Goal: Information Seeking & Learning: Check status

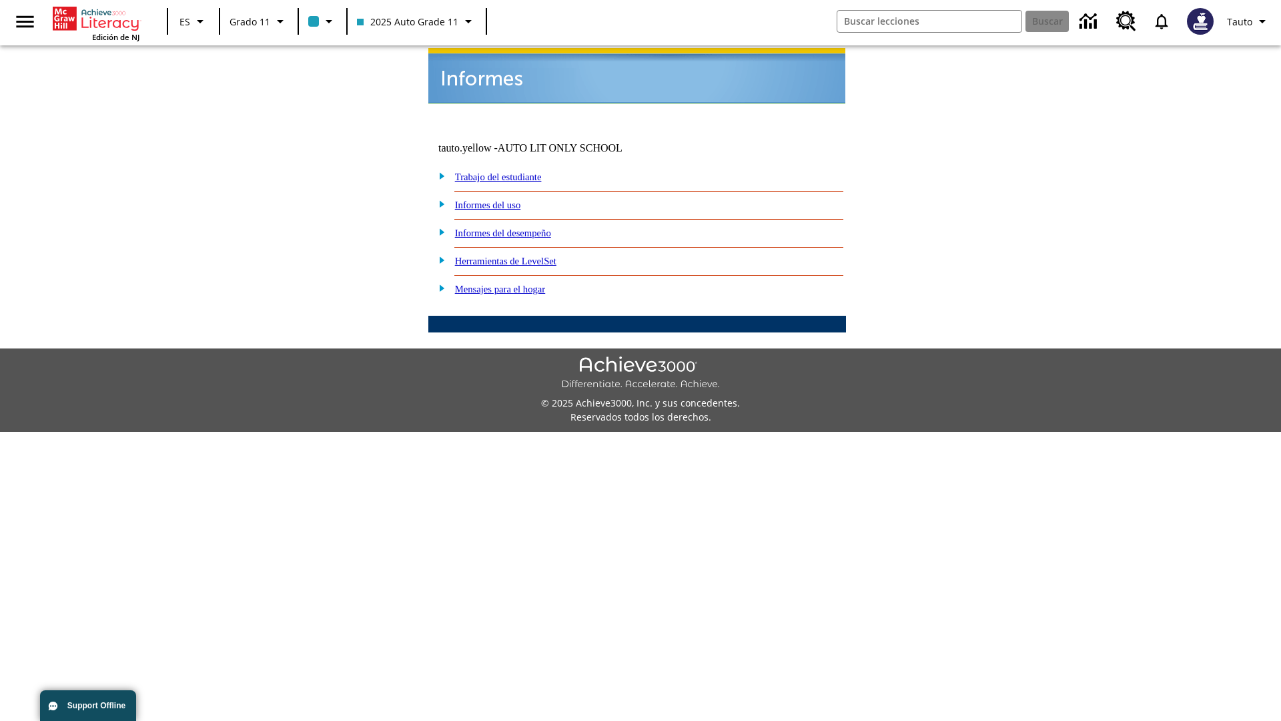
click at [498, 200] on link "Informes del uso" at bounding box center [488, 205] width 66 height 11
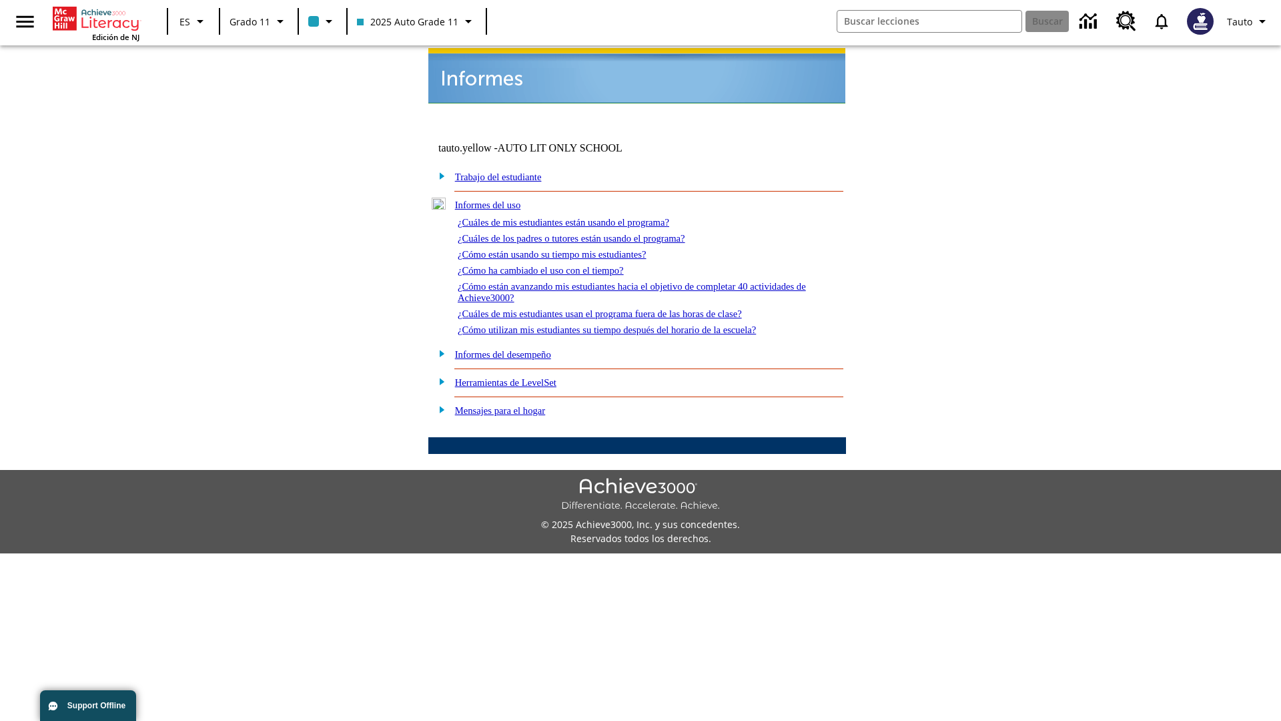
click at [582, 217] on link "¿Cuáles de mis estudiantes están usando el programa?" at bounding box center [564, 222] width 212 height 11
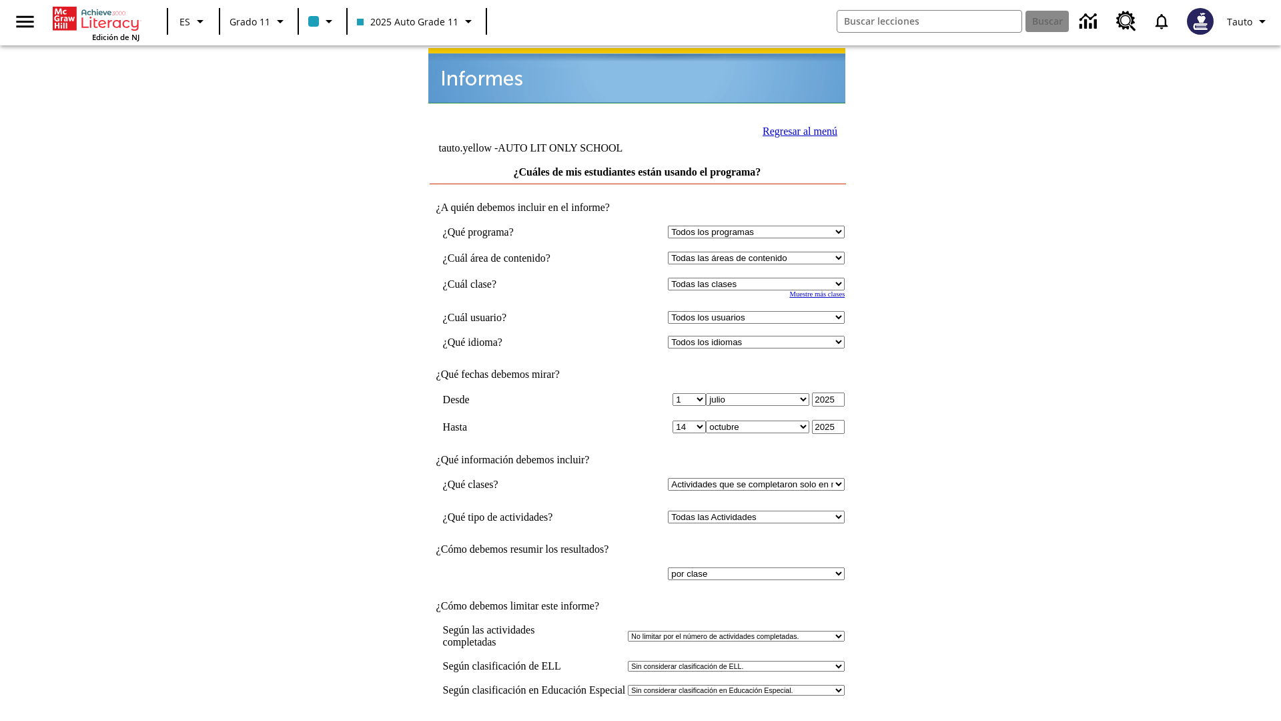
click at [759, 278] on select "Seleccionar una clase: Todas las clases 2025 Auto Grade 11 205 Auto Grade 11 Sa…" at bounding box center [756, 284] width 177 height 13
select select "11133141"
click at [759, 311] on select "Todos los usuarios Puma, Sautoen Puma, Sautoes Puma, Sautoss Twoclasses, Sautoe…" at bounding box center [756, 317] width 177 height 13
select select "21437114"
click at [638, 720] on input "Ver Informe" at bounding box center [637, 734] width 61 height 15
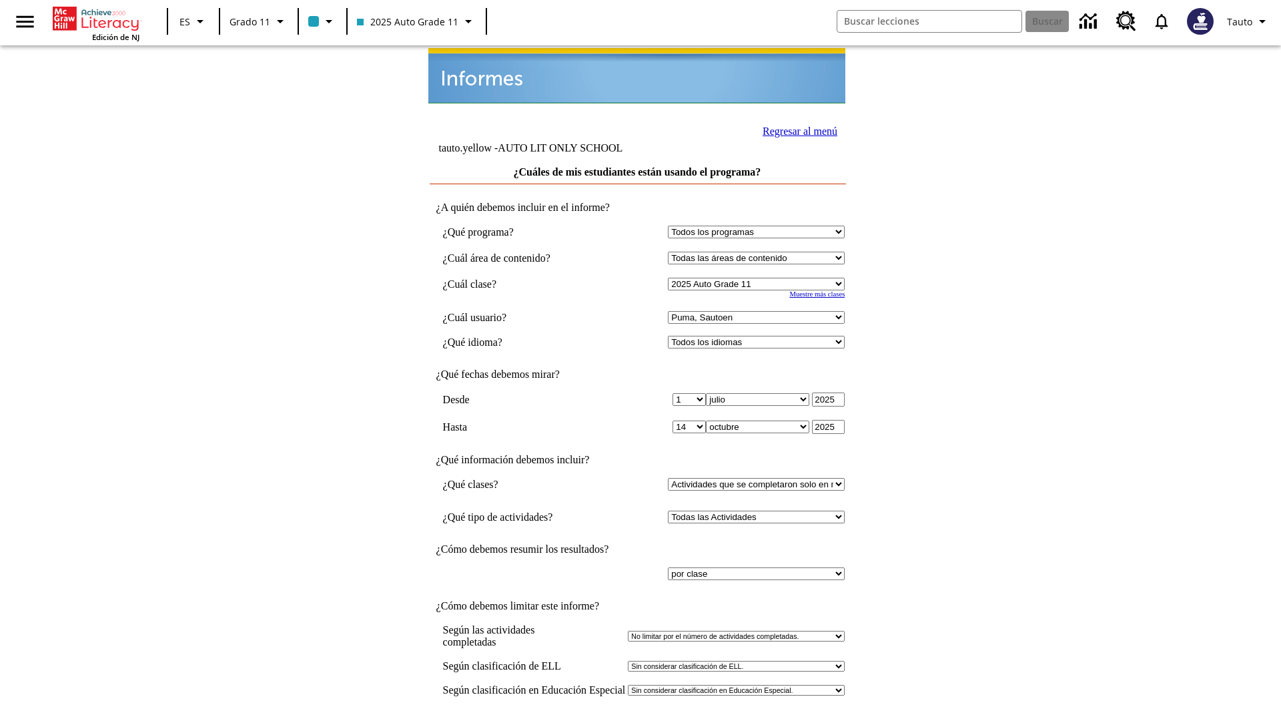
click at [796, 129] on link "Regresar al menú" at bounding box center [800, 130] width 75 height 11
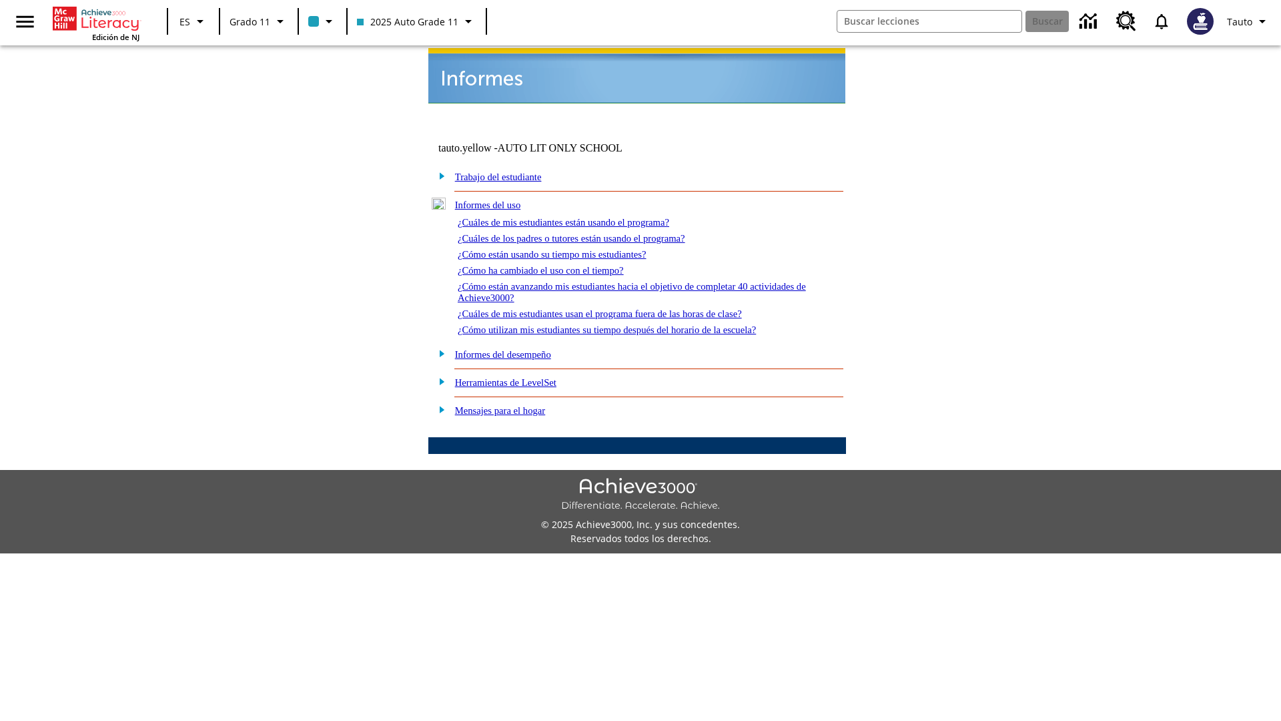
click at [591, 233] on link "¿Cuáles de los padres o tutores están usando el programa?" at bounding box center [572, 238] width 228 height 11
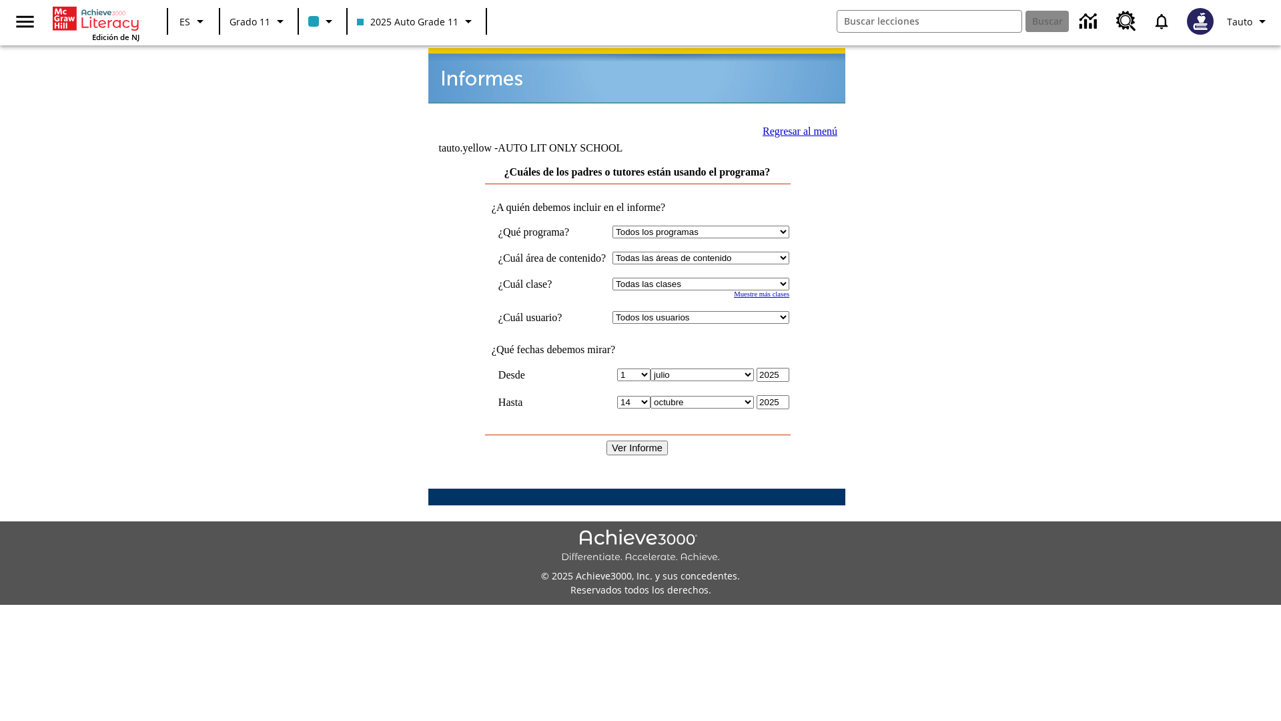
click at [713, 278] on select "Seleccionar una clase: Todas las clases 2025 Auto Grade 11 205 Auto Grade 11 Sa…" at bounding box center [701, 284] width 177 height 13
select select "11133141"
select select "21437114"
click at [638, 440] on input "Ver Informe" at bounding box center [637, 447] width 61 height 15
click at [795, 129] on link "Regresar al menú" at bounding box center [800, 130] width 75 height 11
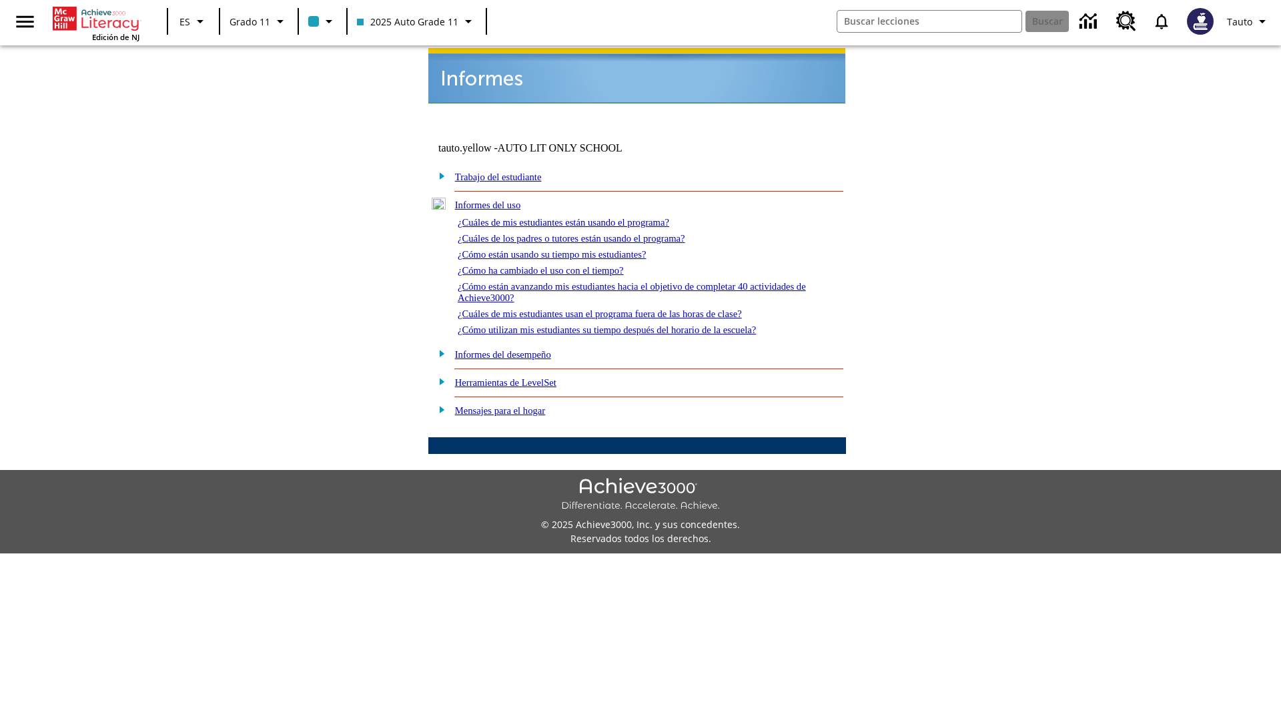
click at [568, 249] on link "¿Cómo están usando su tiempo mis estudiantes?" at bounding box center [552, 254] width 189 height 11
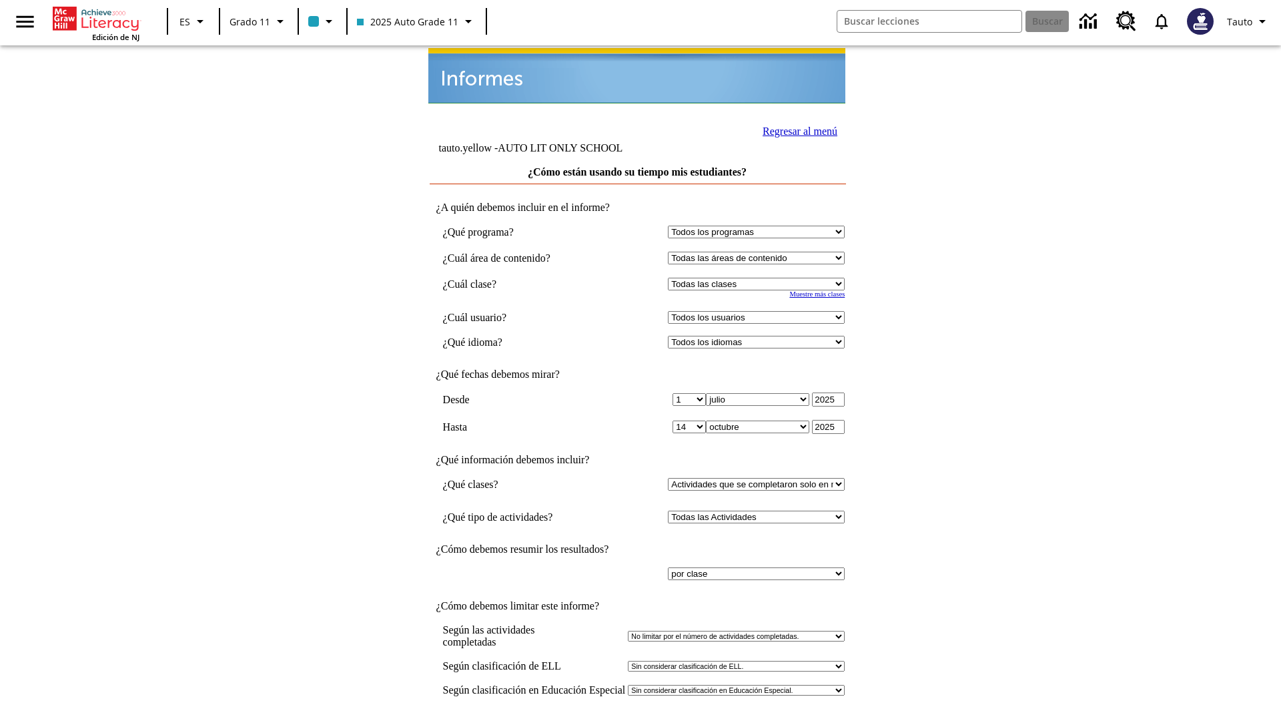
select select "11133141"
click at [759, 311] on select "Todos los usuarios Puma, Sautoen Puma, Sautoes Puma, Sautoss Twoclasses, Sautoe…" at bounding box center [756, 317] width 177 height 13
select select "21437114"
click at [638, 720] on input "Ver Informe" at bounding box center [637, 734] width 61 height 15
click at [796, 129] on link "Regresar al menú" at bounding box center [800, 130] width 75 height 11
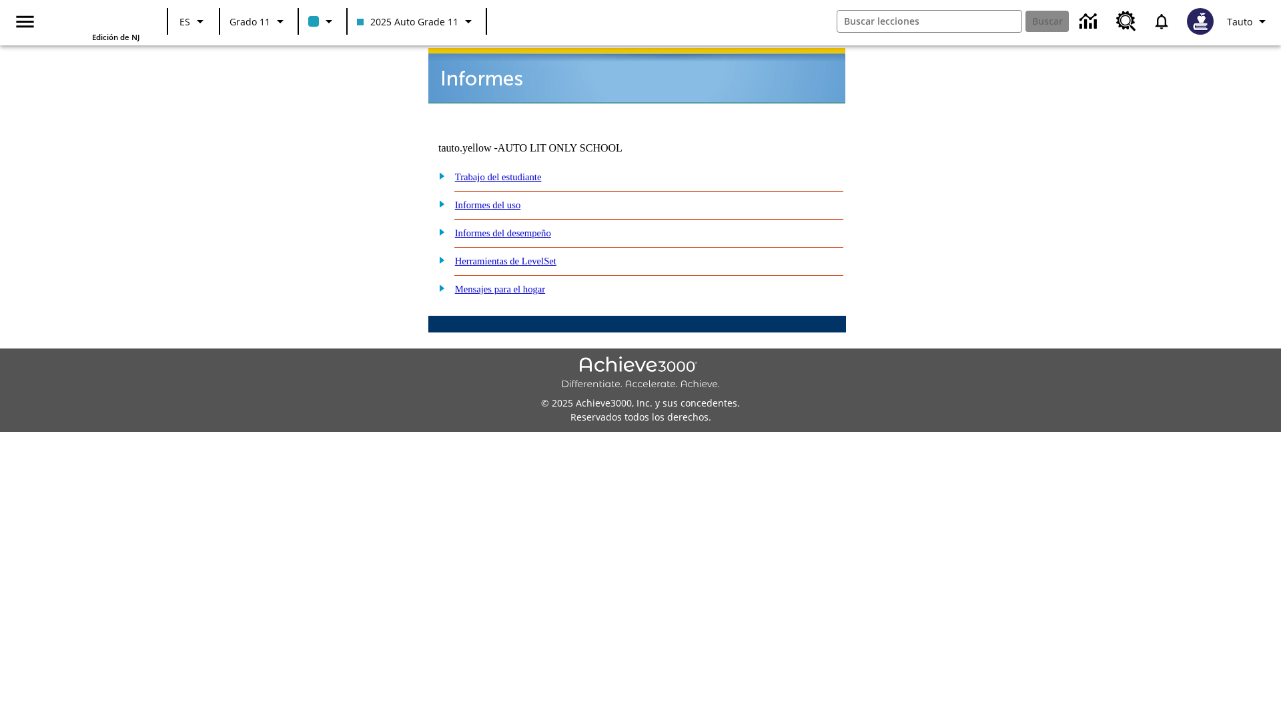
click at [0, 0] on link "¿Cómo ha cambiado el uso con el tiempo?" at bounding box center [0, 0] width 0 height 0
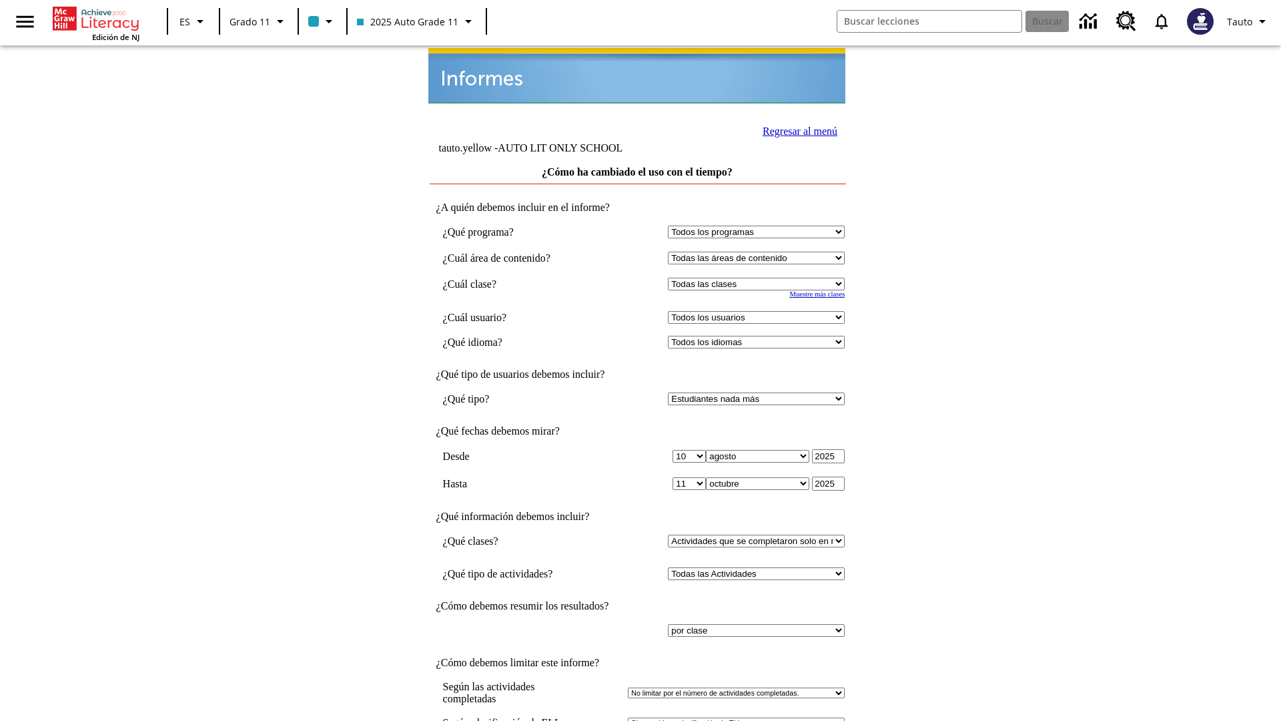
click at [759, 278] on select "Seleccionar una clase: Todas las clases 2025 Auto Grade 11 205 Auto Grade 11 Sa…" at bounding box center [756, 284] width 177 height 13
select select "11133141"
click at [759, 311] on select "Todos los usuarios Puma, Sautoen Puma, Sautoes Puma, Sautoss Twoclasses, Sautoe…" at bounding box center [756, 317] width 177 height 13
select select "21437114"
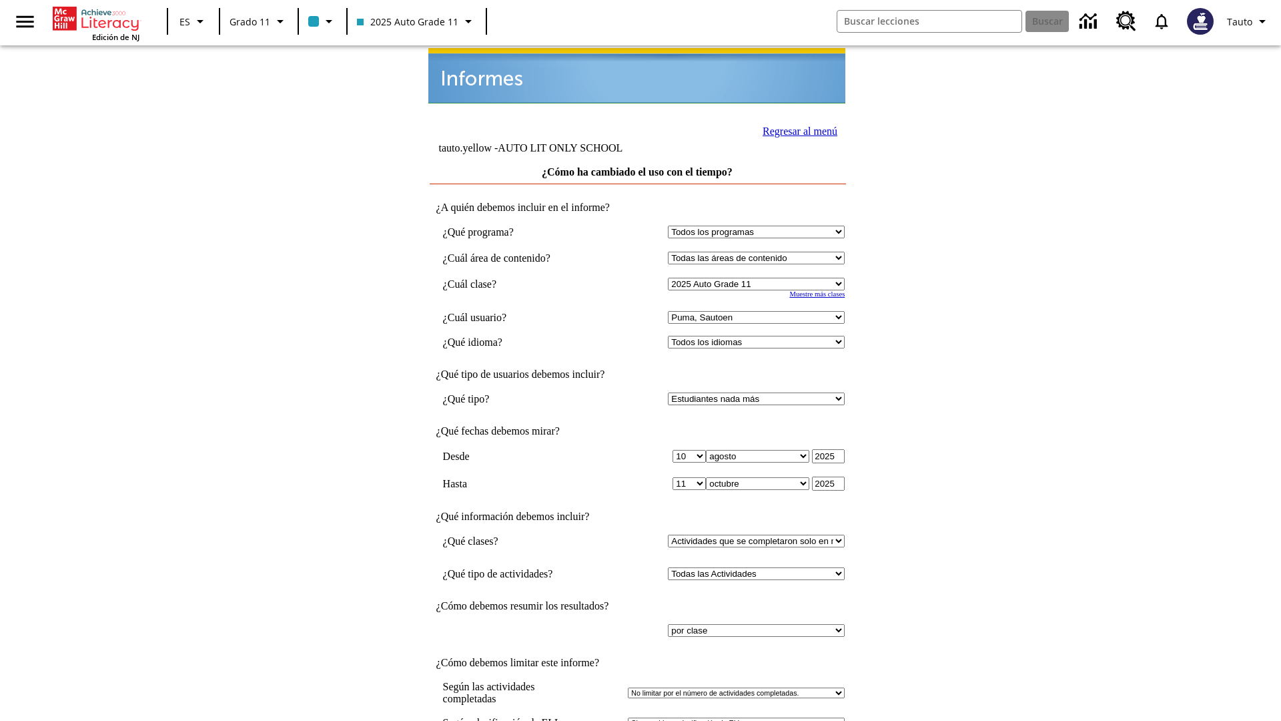
click at [796, 129] on link "Regresar al menú" at bounding box center [800, 130] width 75 height 11
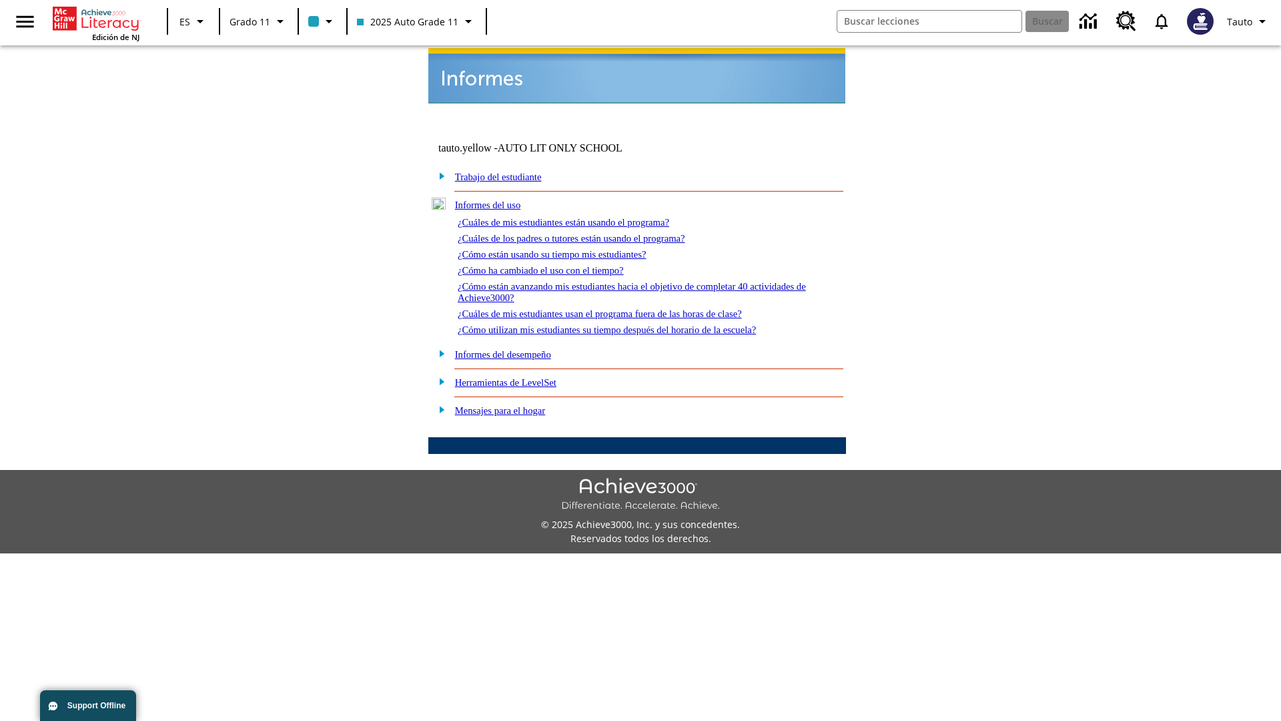
click at [626, 281] on link "¿Cómo están avanzando mis estudiantes hacia el objetivo de completar 40 activid…" at bounding box center [632, 292] width 348 height 22
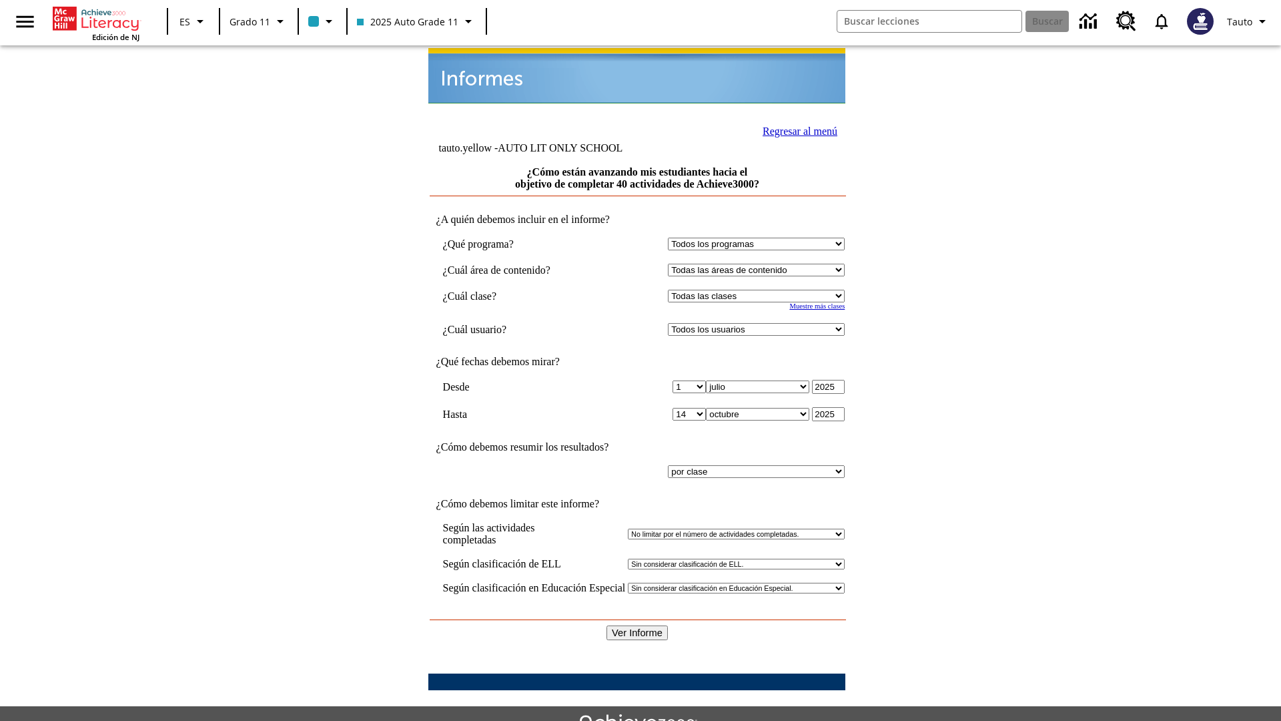
click at [759, 290] on select "Seleccionar una clase: Todas las clases 2025 Auto Grade 11 205 Auto Grade 11 Sa…" at bounding box center [756, 296] width 177 height 13
select select "11133141"
click at [759, 323] on select "Todos los usuarios Puma, Sautoen Puma, Sautoes Puma, Sautoss Twoclasses, Sautoe…" at bounding box center [756, 329] width 177 height 13
select select "21437114"
click at [638, 625] on input "Ver Informe" at bounding box center [637, 632] width 61 height 15
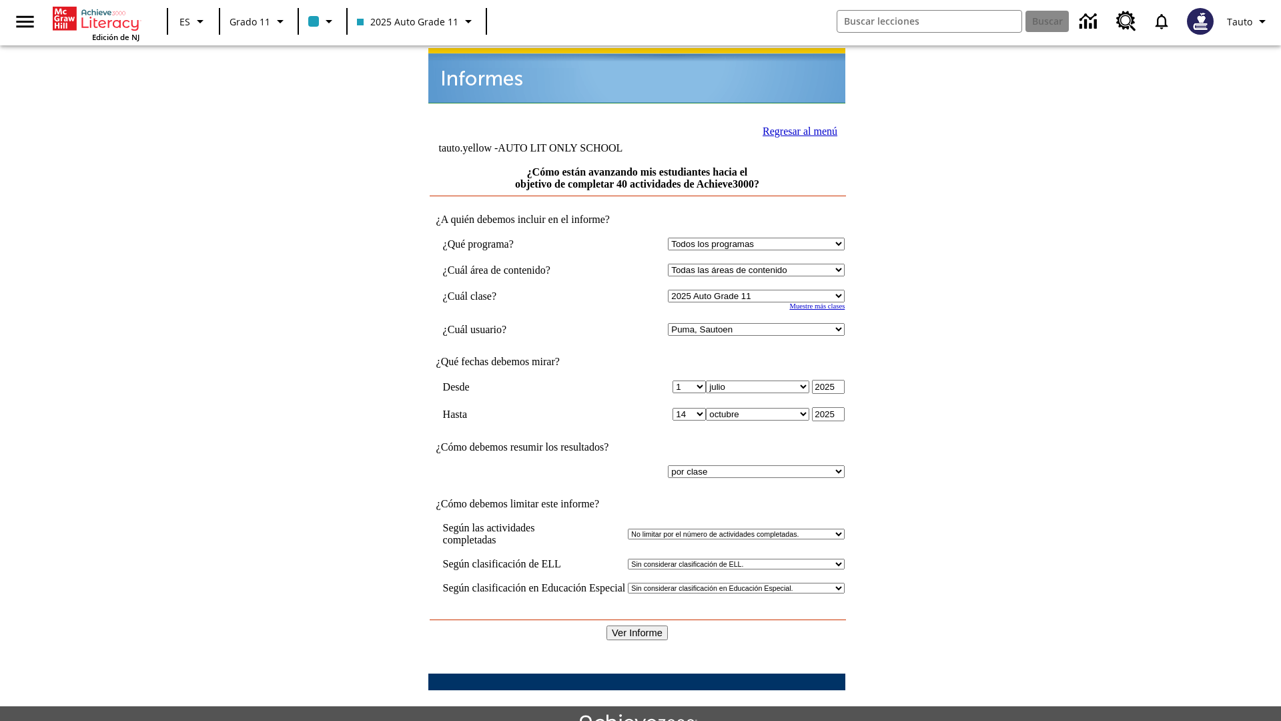
click at [796, 129] on link "Regresar al menú" at bounding box center [800, 130] width 75 height 11
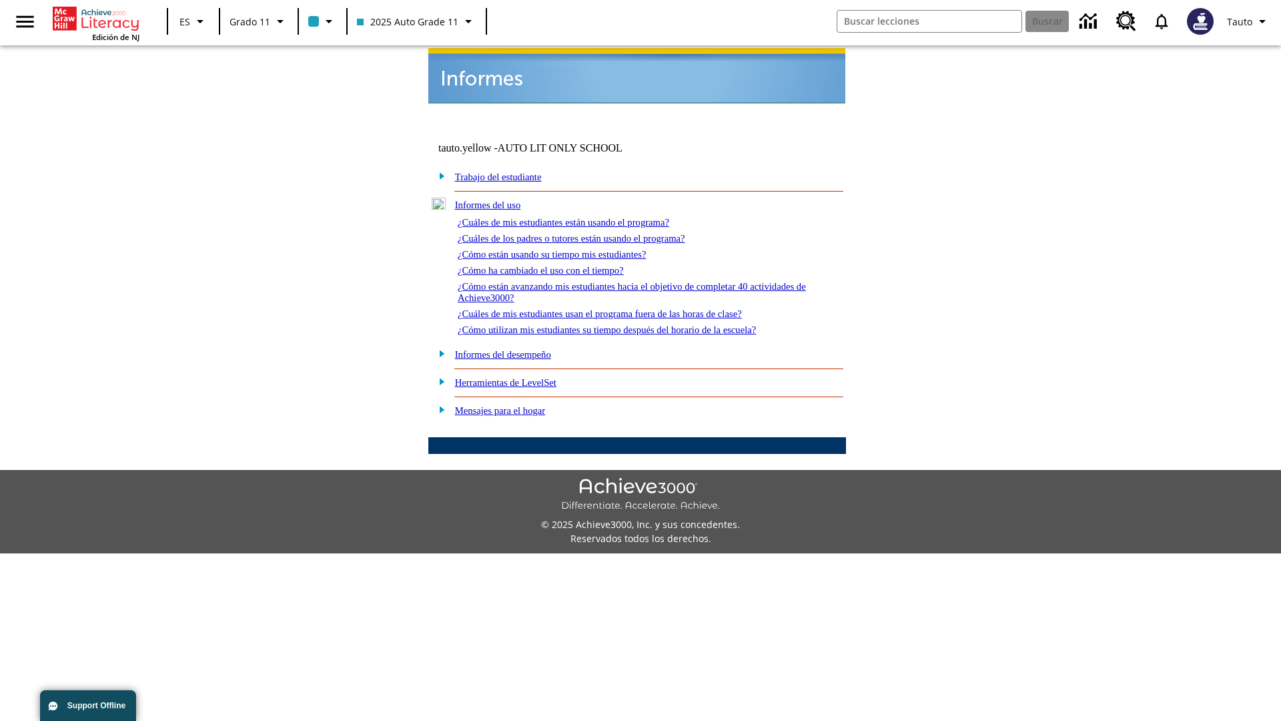
click at [624, 308] on link "¿Cuáles de mis estudiantes usan el programa fuera de las horas de clase?" at bounding box center [600, 313] width 284 height 11
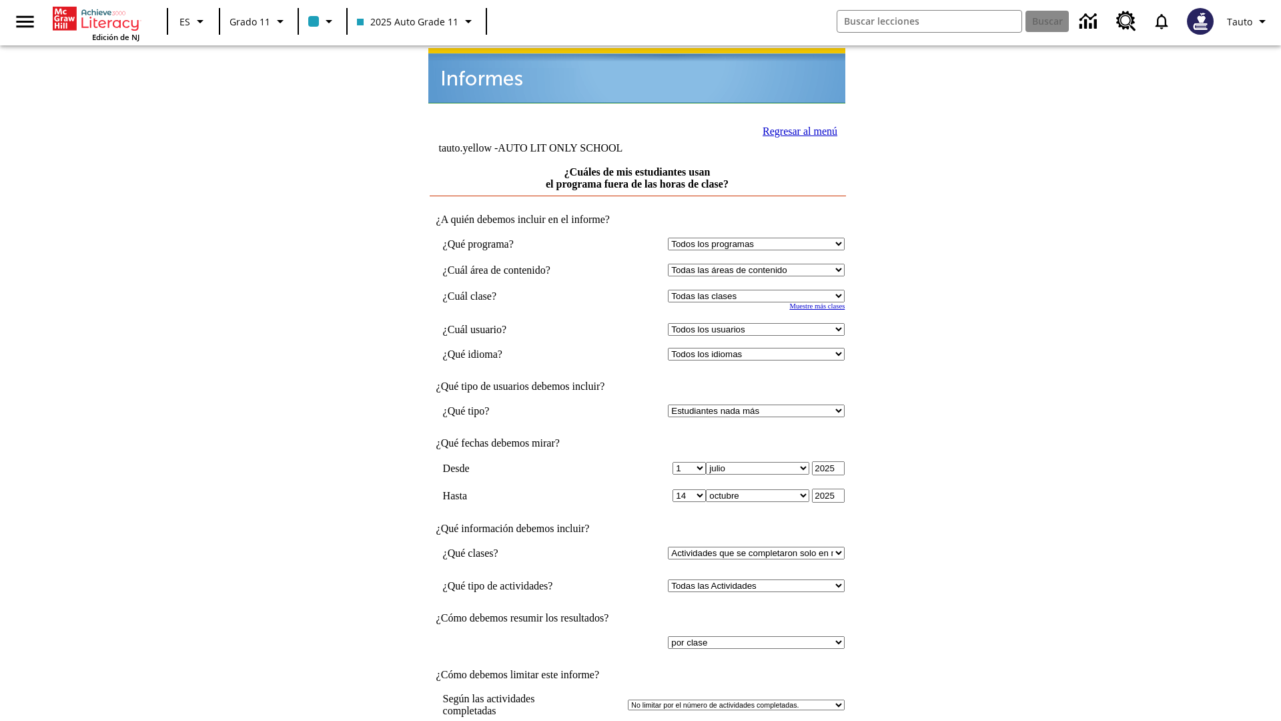
click at [759, 290] on select "Seleccionar una clase: Todas las clases 2025 Auto Grade 11 205 Auto Grade 11 Sa…" at bounding box center [756, 296] width 177 height 13
select select "11133141"
click at [759, 323] on select "Todos los usuarios Puma, Sautoen Puma, Sautoes Puma, Sautoss Twoclasses, Sautoe…" at bounding box center [756, 329] width 177 height 13
select select "21437114"
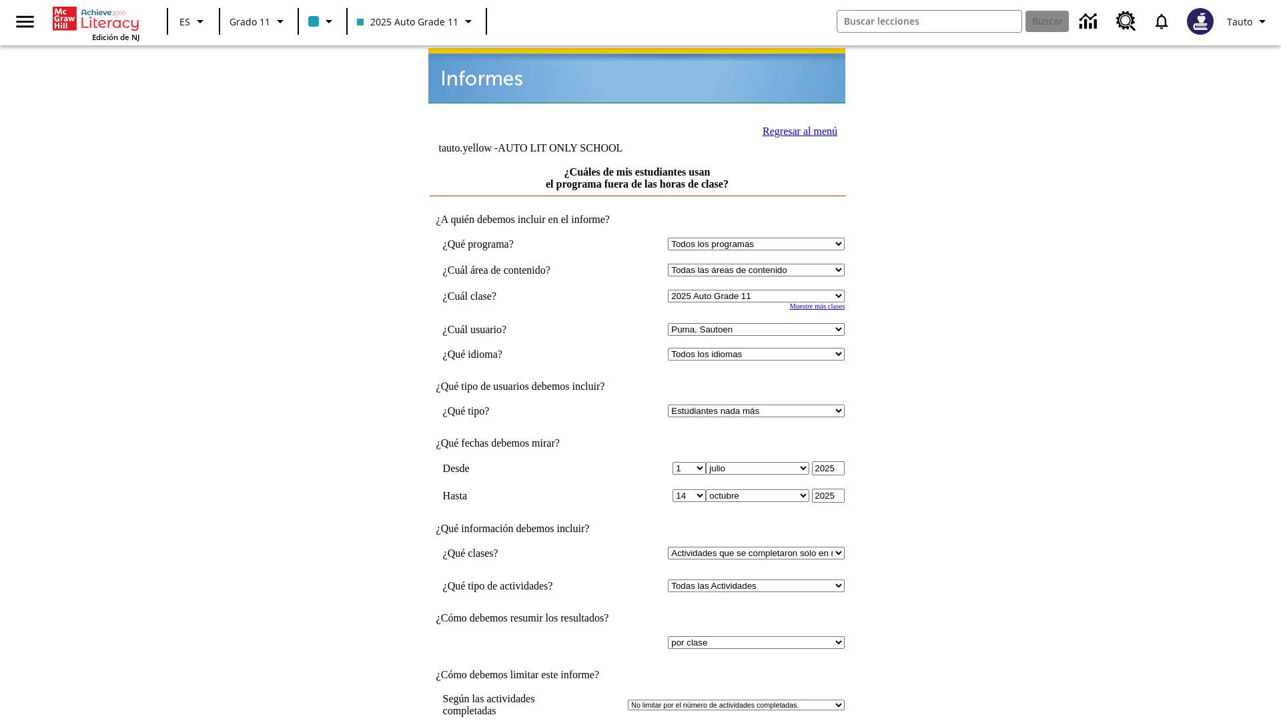
scroll to position [10, 0]
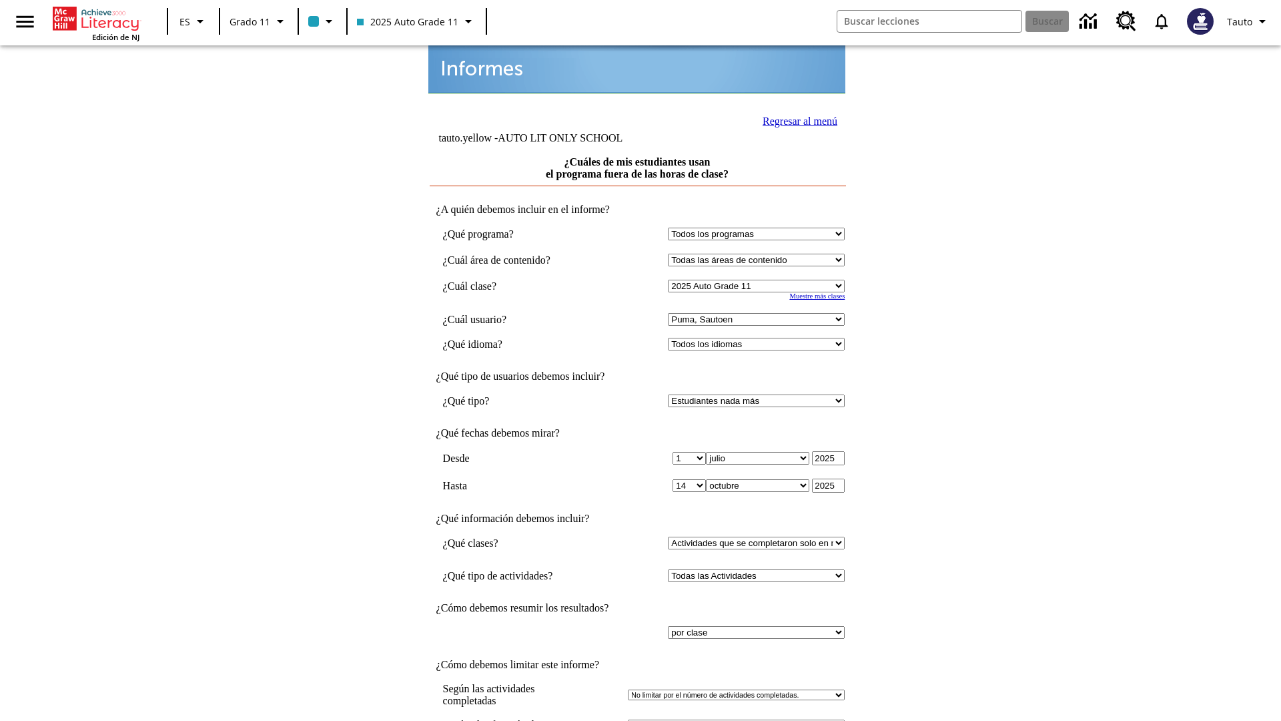
click at [796, 119] on link "Regresar al menú" at bounding box center [800, 120] width 75 height 11
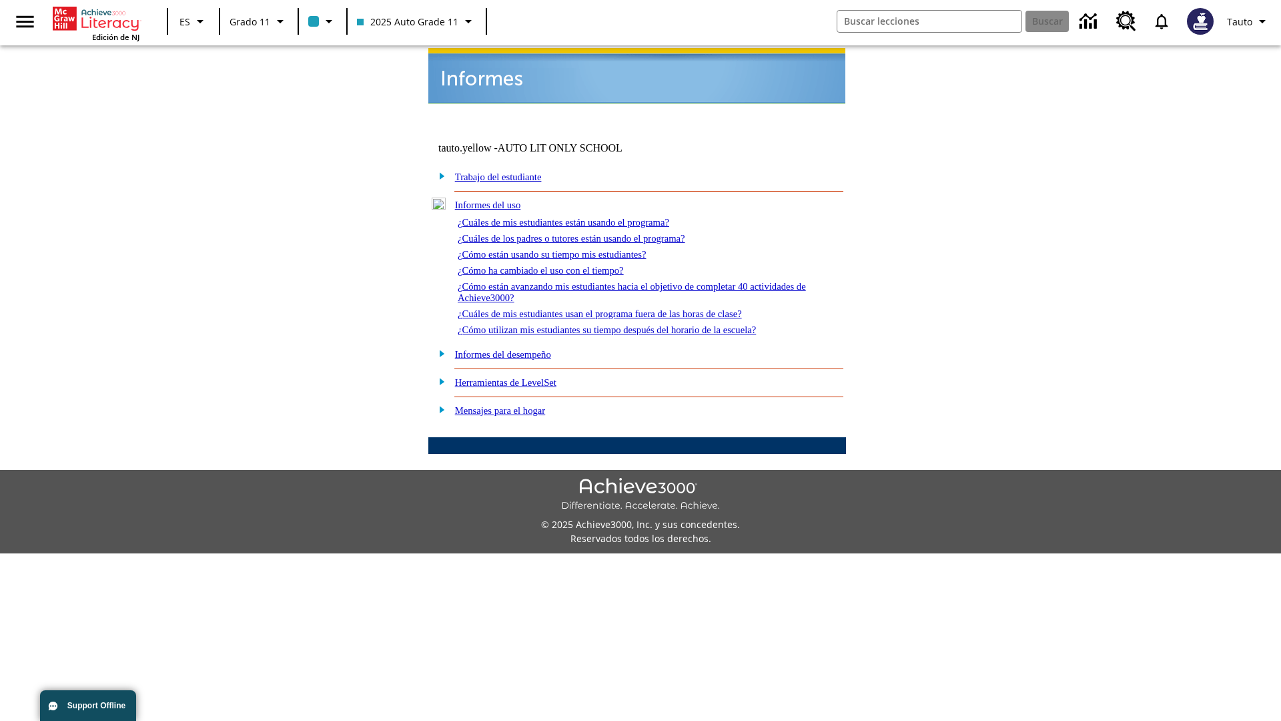
click at [630, 324] on link "¿Cómo utilizan mis estudiantes su tiempo después del horario de la escuela?" at bounding box center [607, 329] width 298 height 11
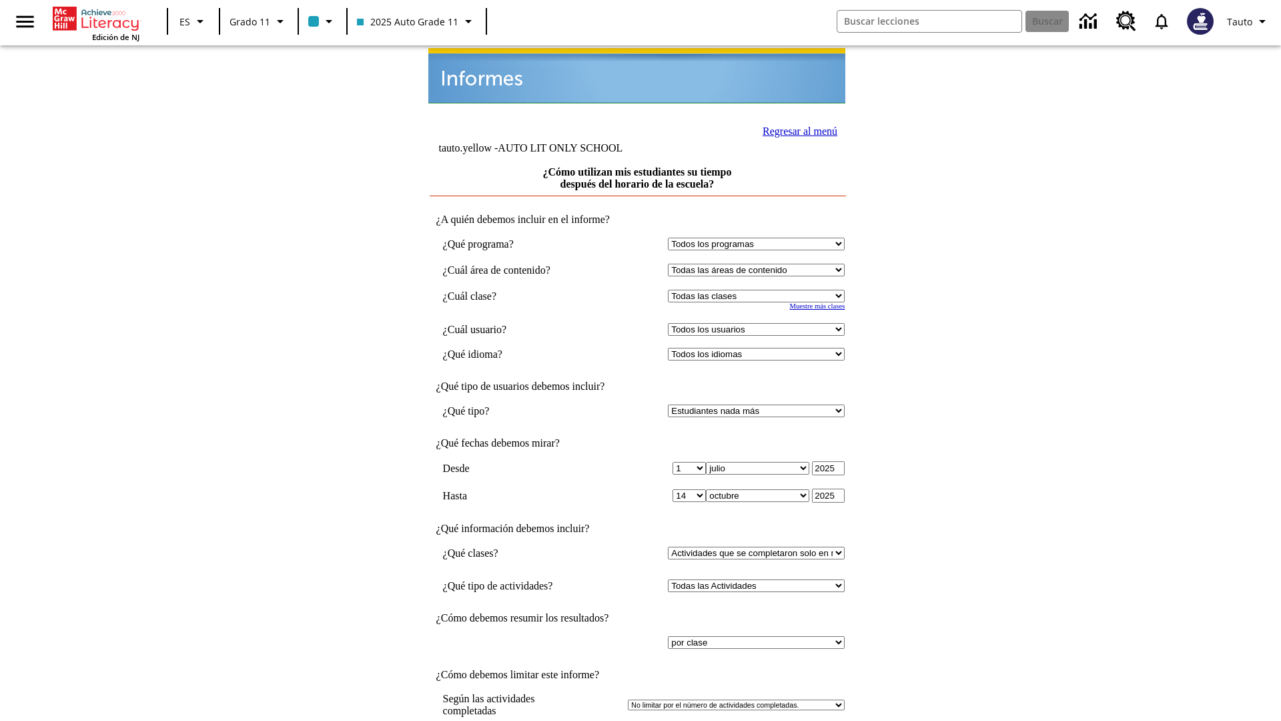
click at [759, 290] on select "Seleccionar una clase: Todas las clases 2025 Auto Grade 11 205 Auto Grade 11 Sa…" at bounding box center [756, 296] width 177 height 13
select select "11133141"
click at [759, 323] on select "Todos los usuarios Puma, Sautoen Puma, Sautoes Puma, Sautoss Twoclasses, Sautoe…" at bounding box center [756, 329] width 177 height 13
select select "21437114"
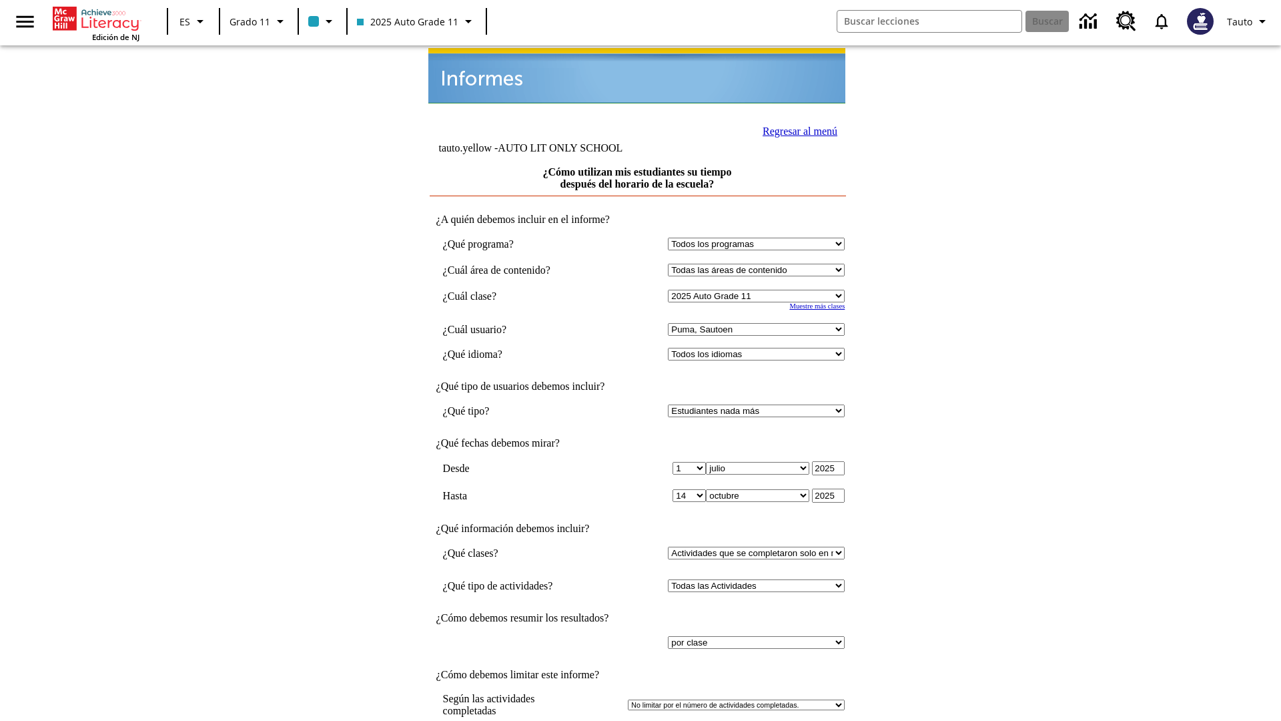
scroll to position [10, 0]
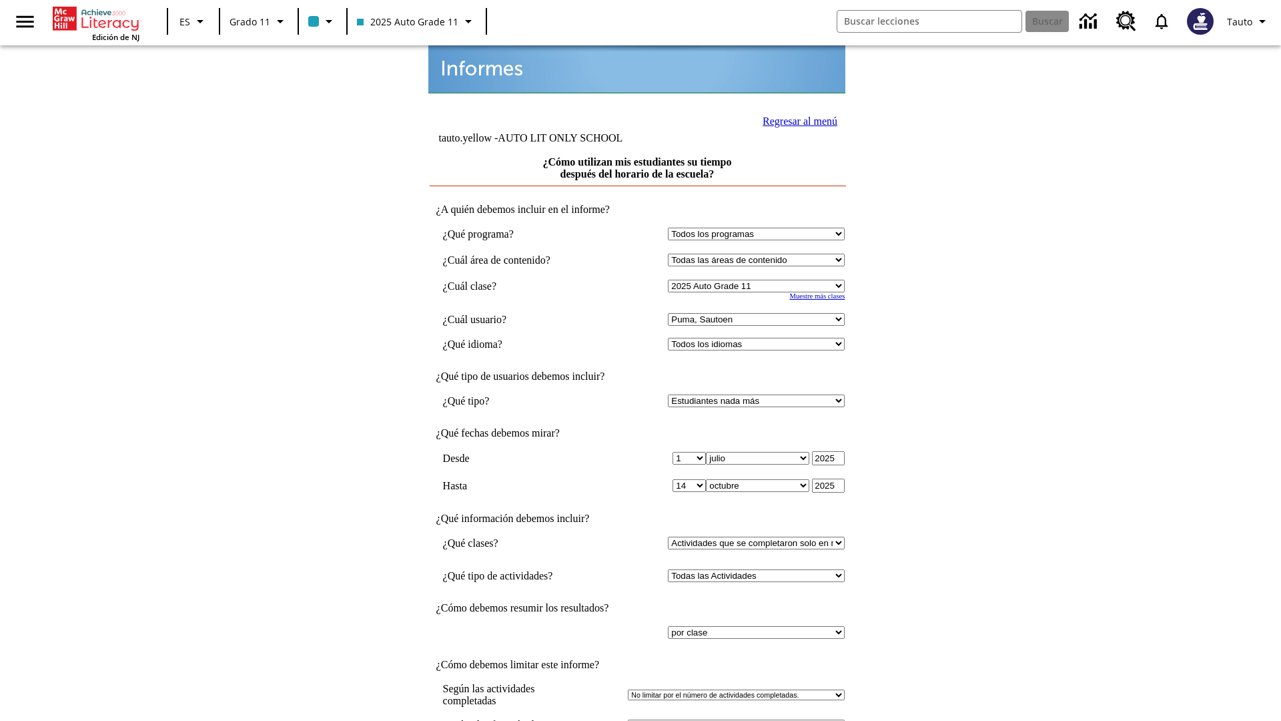
click at [796, 119] on link "Regresar al menú" at bounding box center [800, 120] width 75 height 11
